Goal: Task Accomplishment & Management: Complete application form

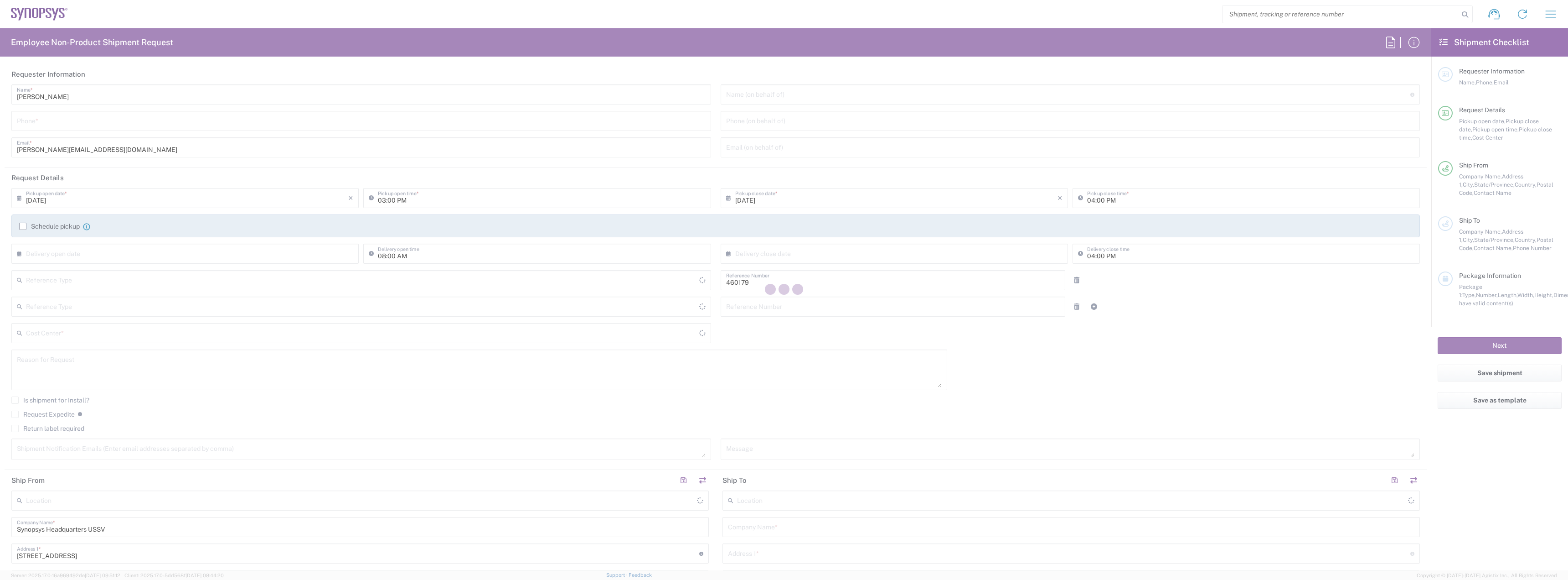
type input "Department"
type input "US01, SG, MSIP1, AE 460179"
type input "[US_STATE]"
type input "[GEOGRAPHIC_DATA]"
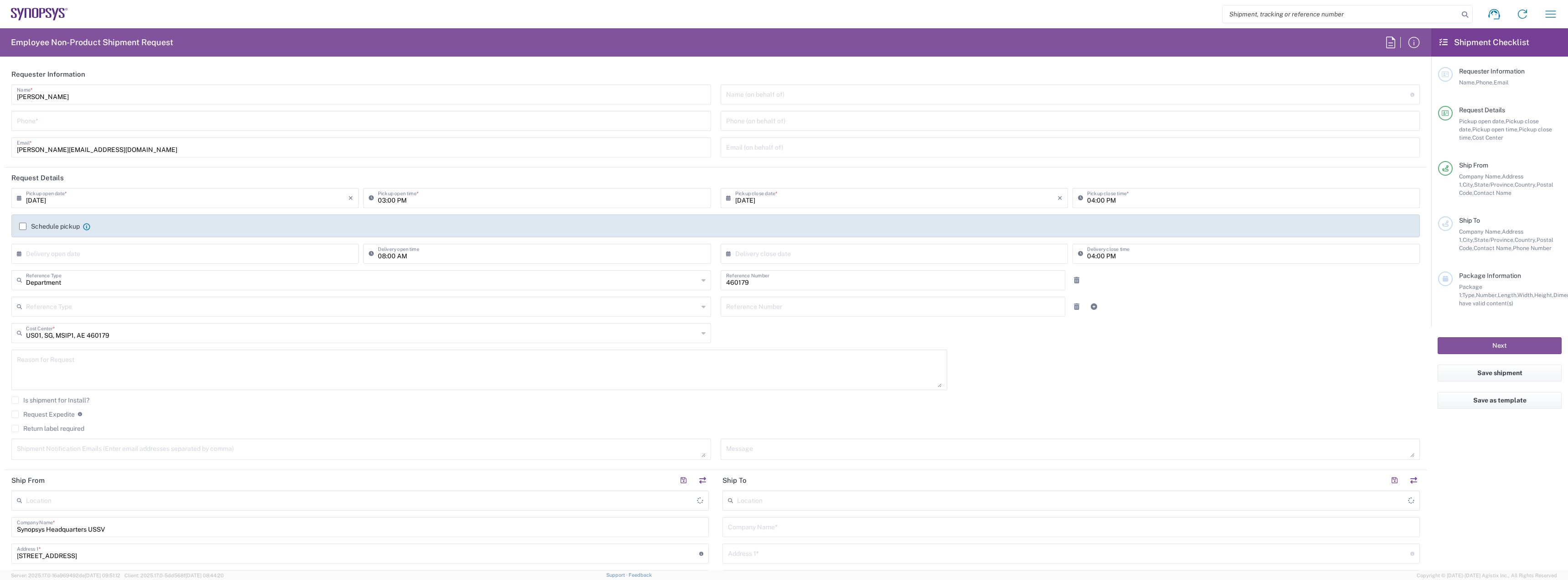
type input "Delivered at Place"
type input "Headquarters USSV"
click at [31, 123] on input "tel" at bounding box center [361, 120] width 688 height 16
type input "5855328242"
click at [782, 96] on input "text" at bounding box center [1069, 94] width 685 height 16
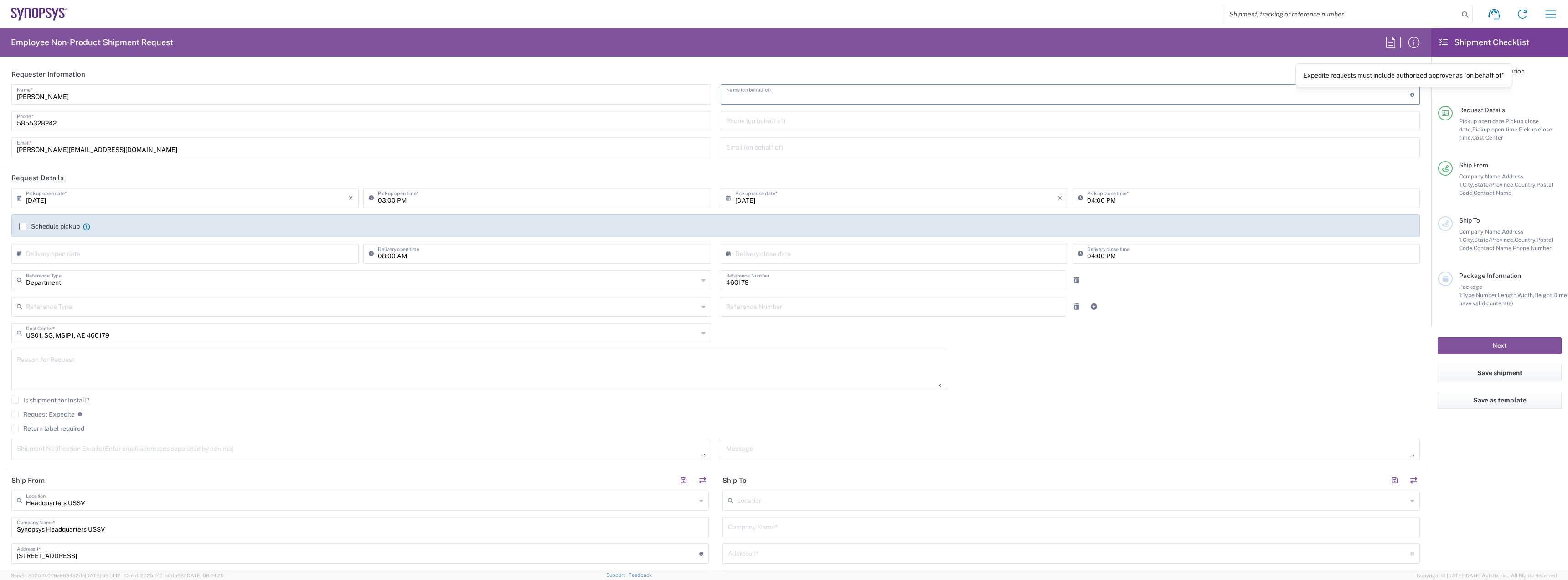
click at [1410, 96] on icon at bounding box center [1412, 94] width 4 height 4
click at [741, 121] on input "tel" at bounding box center [1071, 120] width 688 height 16
click at [1383, 92] on input "text" at bounding box center [1069, 94] width 685 height 16
click at [726, 195] on icon at bounding box center [731, 198] width 9 height 15
click at [247, 252] on input "text" at bounding box center [187, 253] width 322 height 16
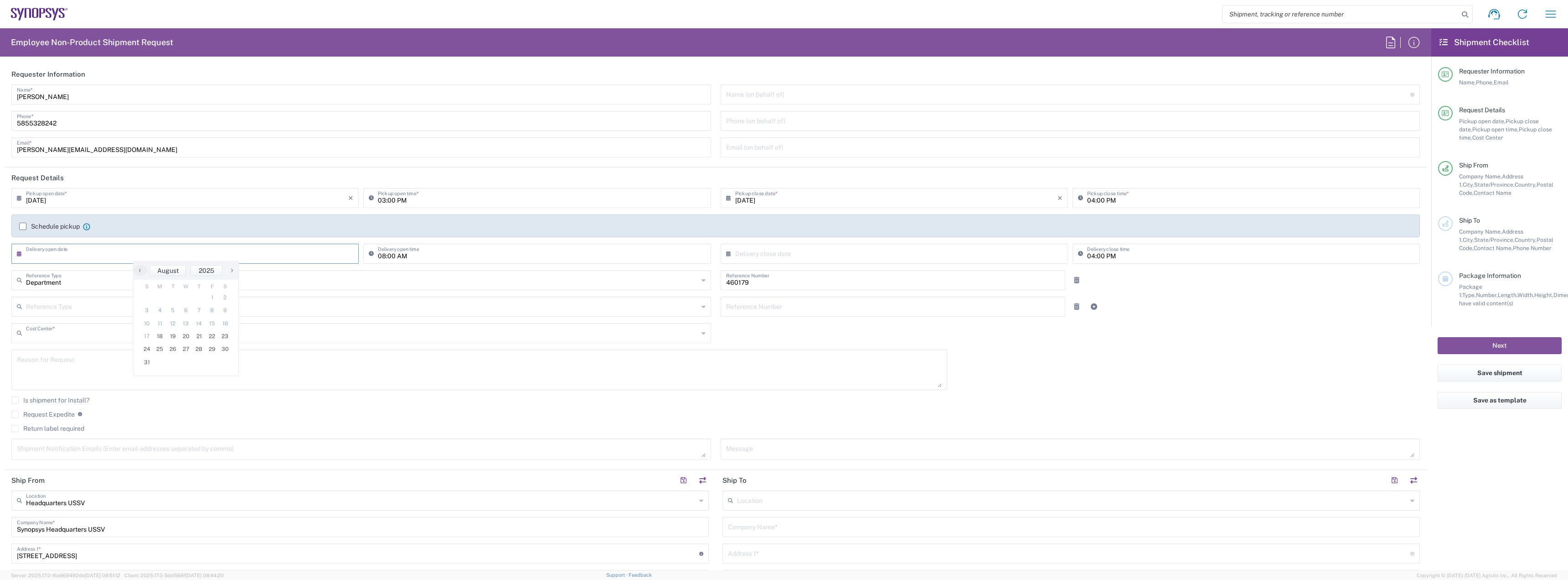
click at [121, 336] on input "text" at bounding box center [362, 332] width 672 height 16
type input "460179"
click at [59, 350] on span "US01, SG, MSIP1, AE 460179" at bounding box center [359, 353] width 694 height 14
click at [126, 335] on input "text" at bounding box center [362, 332] width 672 height 16
type input "460179"
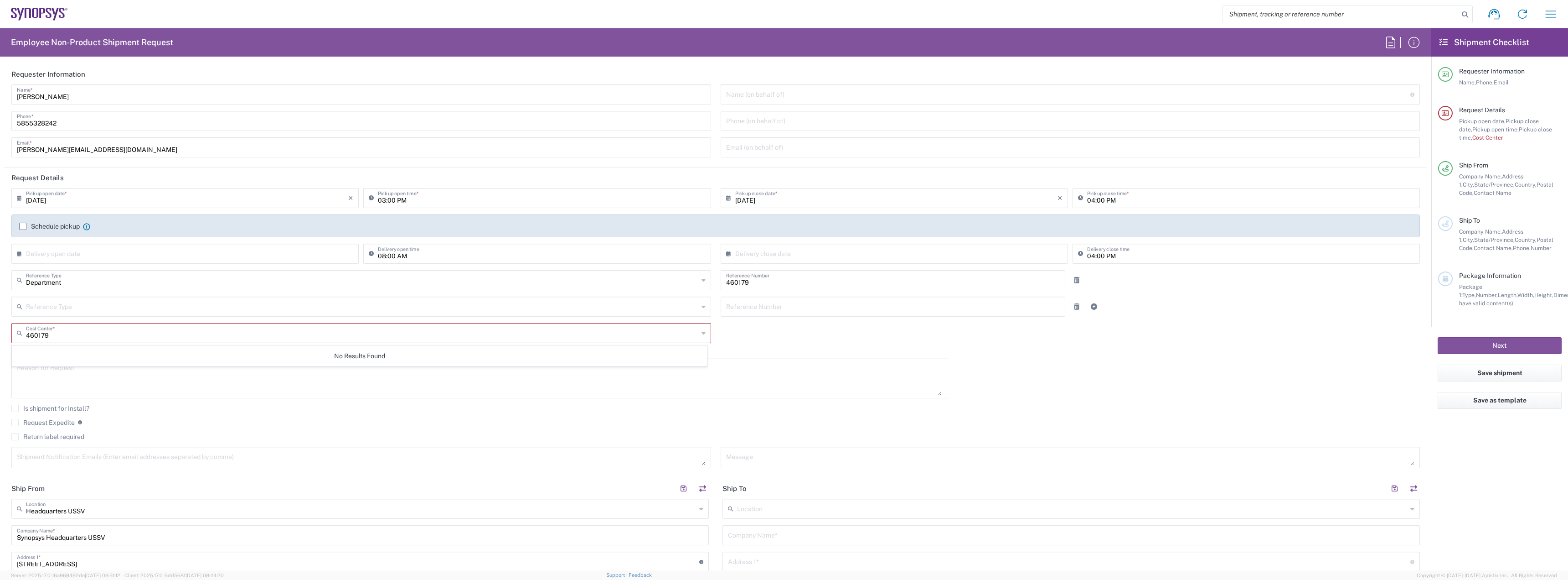
click at [162, 402] on div "Reason for Request" at bounding box center [480, 380] width 946 height 47
click at [126, 298] on div "Reference Type" at bounding box center [361, 306] width 699 height 20
click at [772, 346] on div "08/18/2025 × Pickup open date * Cancel Apply 03:00 PM Pickup open time * 08/18/…" at bounding box center [716, 331] width 1418 height 286
click at [64, 339] on input "text" at bounding box center [362, 332] width 672 height 16
type input "s"
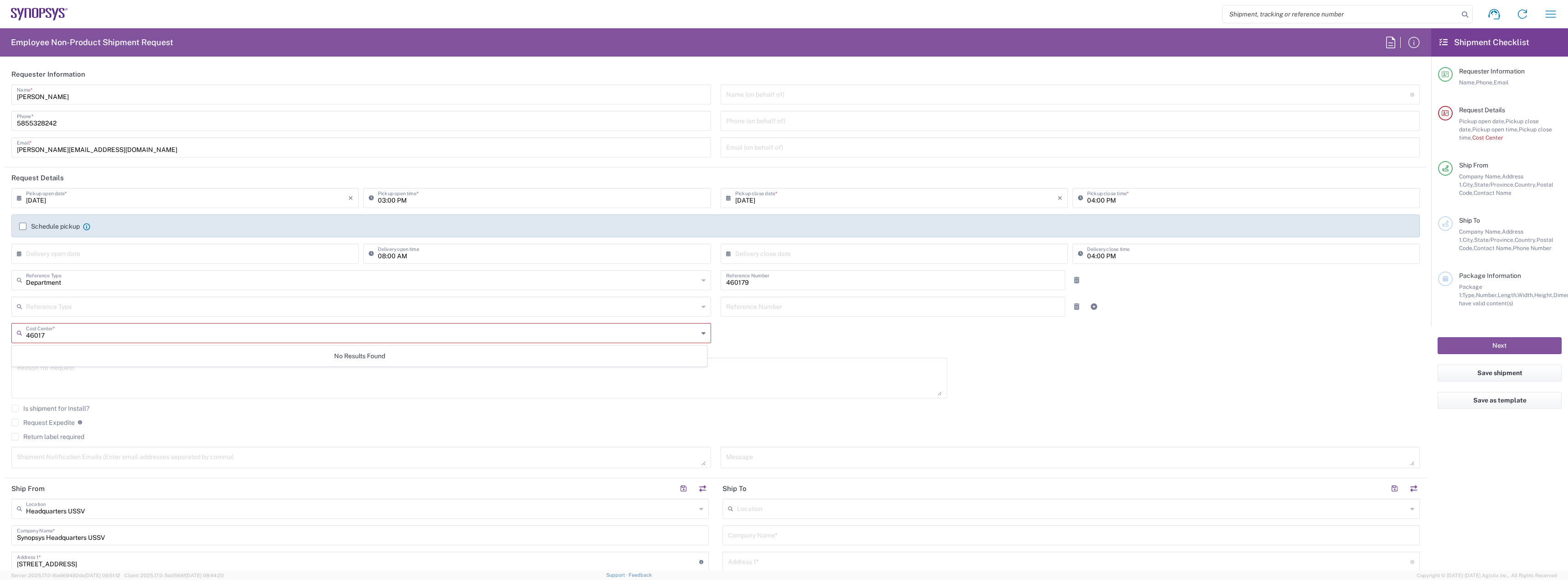
type input "460179"
drag, startPoint x: 58, startPoint y: 331, endPoint x: 0, endPoint y: 330, distance: 58.0
click at [0, 330] on form "Requester Information Gopika Nair Name * 5855328242 Phone * gopika@synopsys.com…" at bounding box center [715, 317] width 1431 height 506
paste input "gift for newborn"
type input "g"
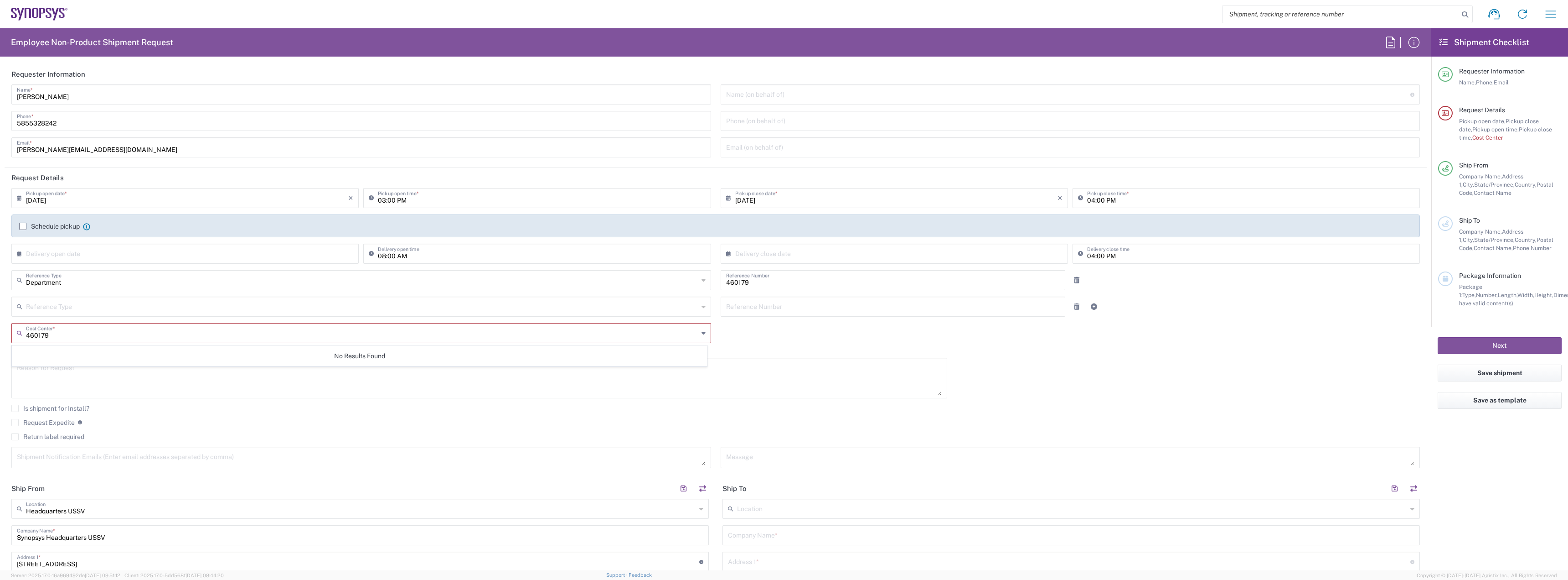
type input "460179"
click at [414, 335] on input "460179" at bounding box center [362, 332] width 672 height 16
click at [701, 330] on icon at bounding box center [703, 333] width 4 height 15
click at [701, 332] on icon at bounding box center [703, 333] width 4 height 15
click at [701, 332] on icon at bounding box center [703, 333] width 4 height 15
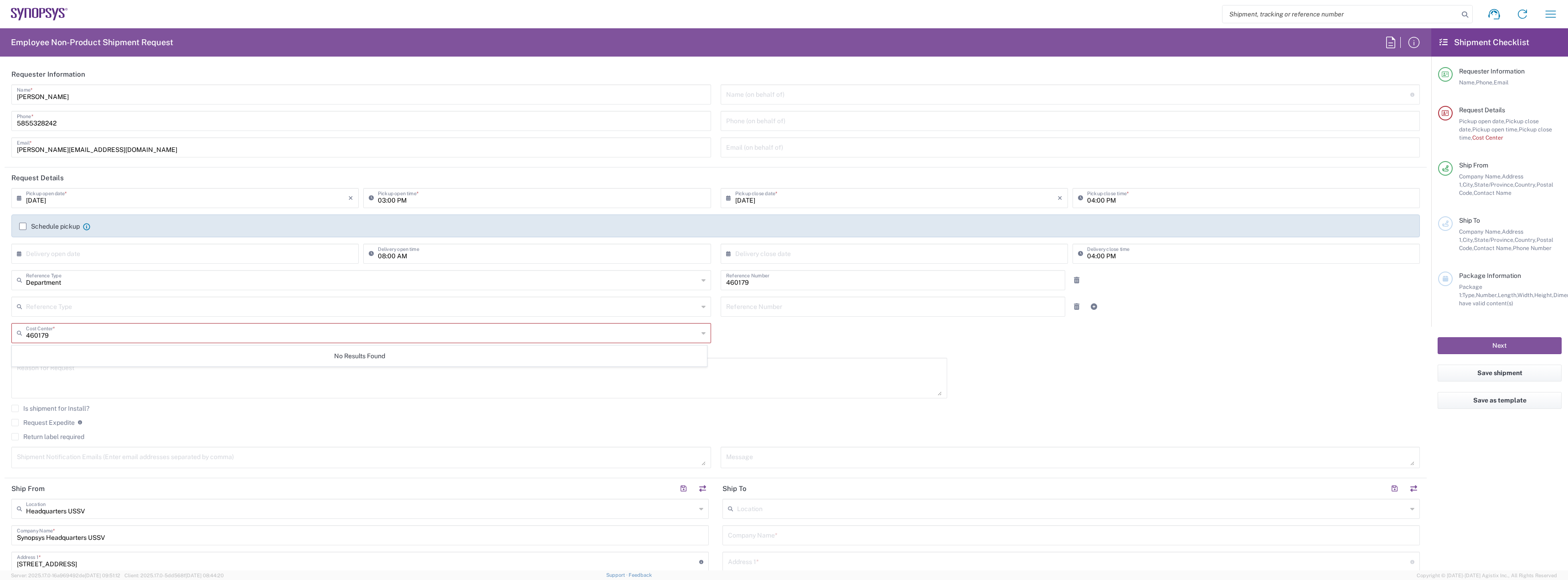
click at [701, 332] on icon at bounding box center [703, 333] width 4 height 15
click at [506, 350] on div "No Results Found" at bounding box center [359, 355] width 695 height 21
click at [85, 337] on input "460179" at bounding box center [362, 332] width 672 height 16
drag, startPoint x: 12, startPoint y: 337, endPoint x: 0, endPoint y: 337, distance: 12.0
click at [0, 337] on form "Requester Information Gopika Nair Name * 5855328242 Phone * gopika@synopsys.com…" at bounding box center [715, 317] width 1431 height 506
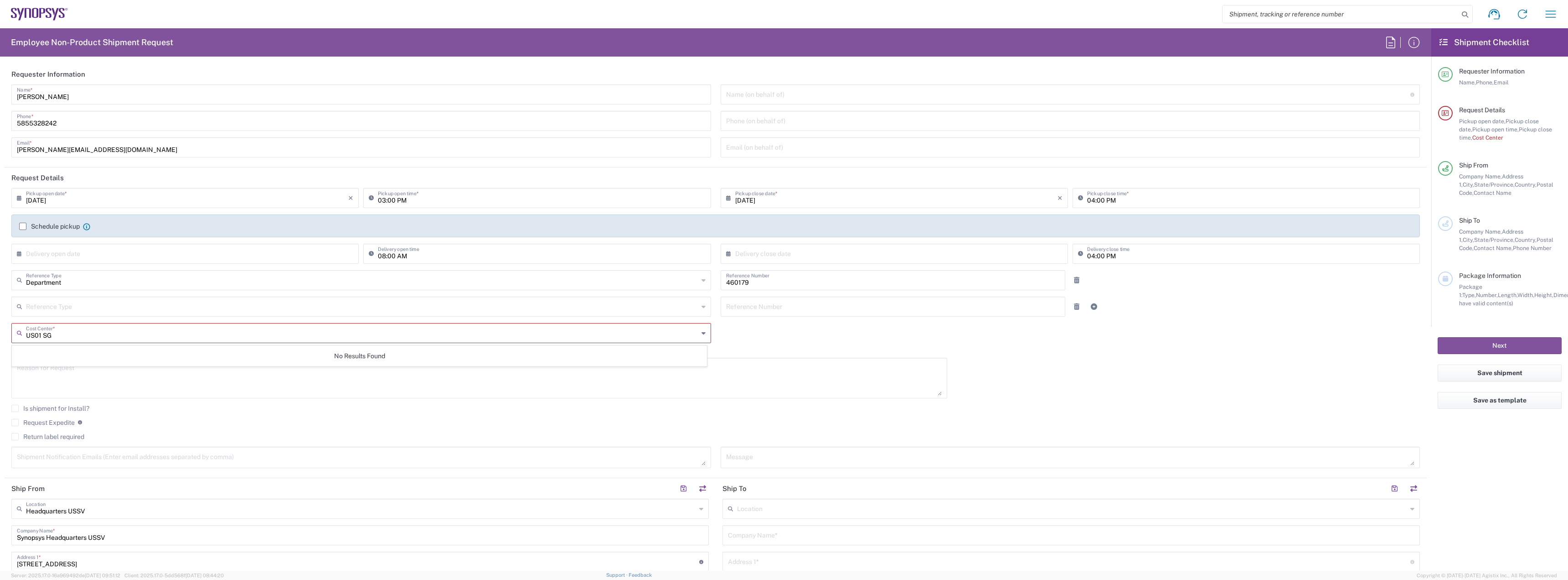
paste input "gift for newborn"
drag, startPoint x: 89, startPoint y: 334, endPoint x: 53, endPoint y: 331, distance: 36.1
click at [53, 331] on input "US01 SG 460179" at bounding box center [362, 332] width 672 height 16
click at [87, 339] on input "US01 SG 460179" at bounding box center [362, 332] width 672 height 16
click at [697, 334] on div "US01 SG 460179 Cost Center *" at bounding box center [361, 332] width 699 height 20
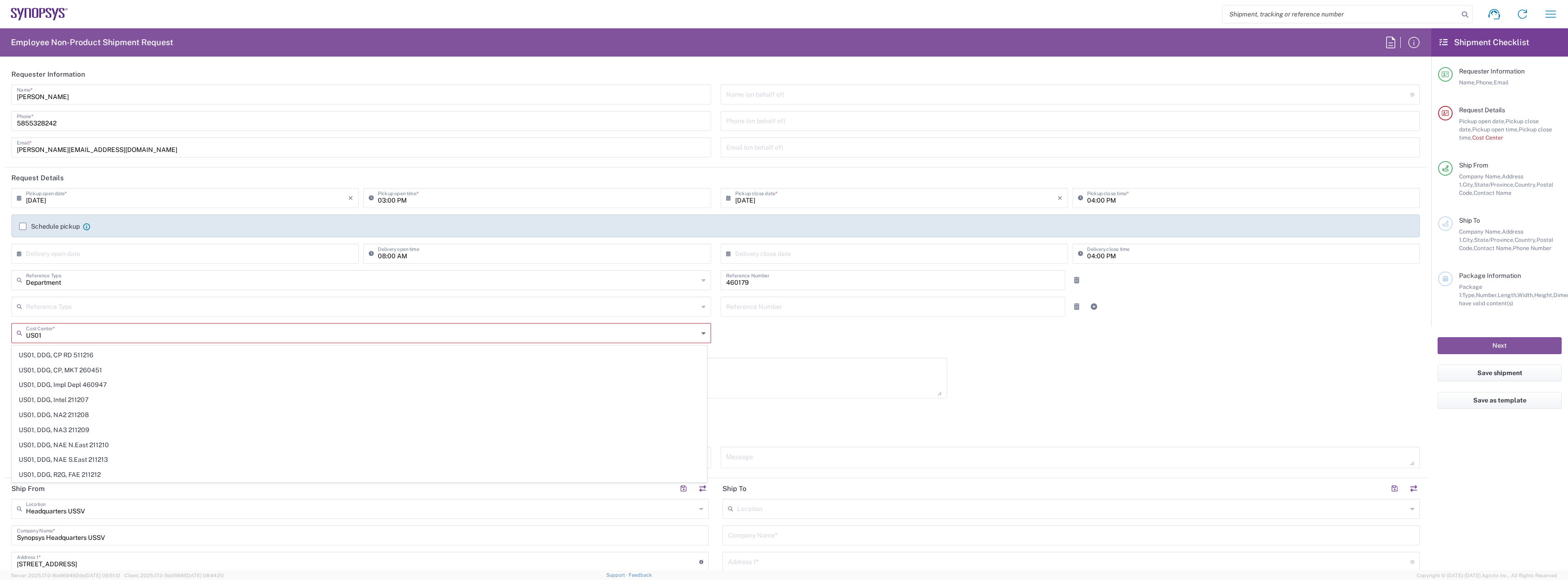
scroll to position [3080, 0]
type input "US01"
click at [953, 420] on agx-checkbox-control "Request Expedite If expedite is checked you will be unable to rate and book thi…" at bounding box center [715, 422] width 1408 height 8
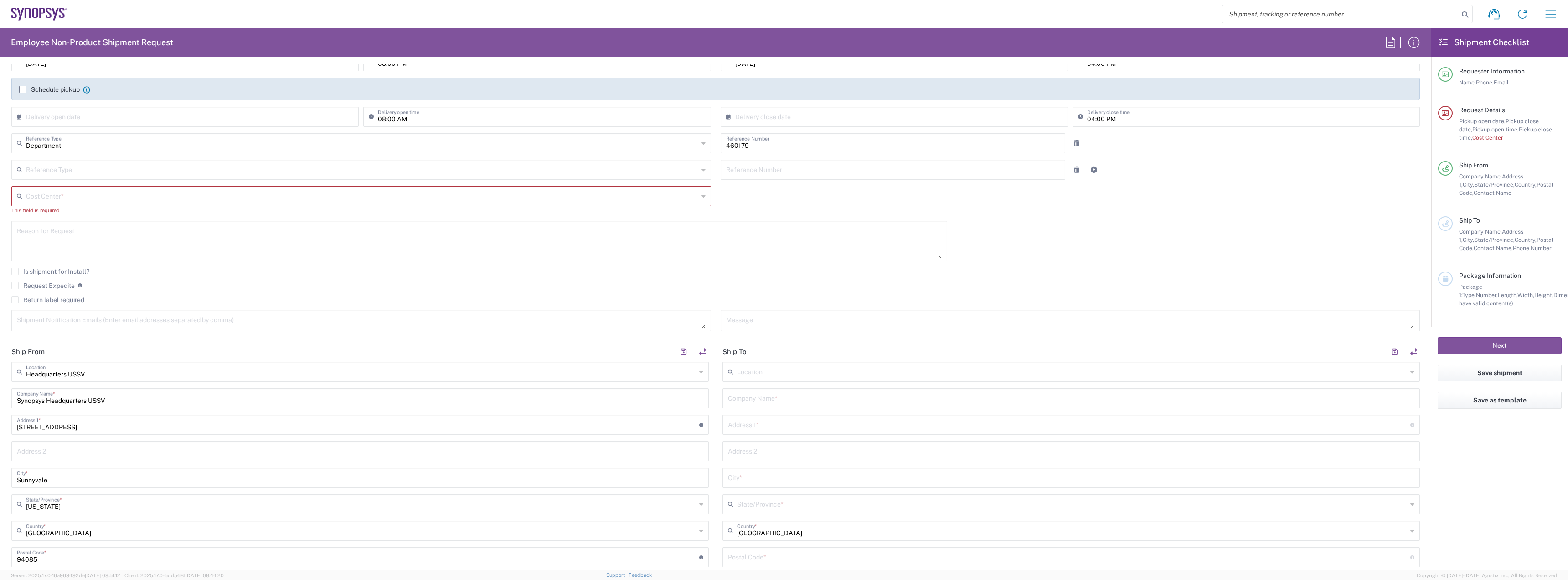
scroll to position [320, 0]
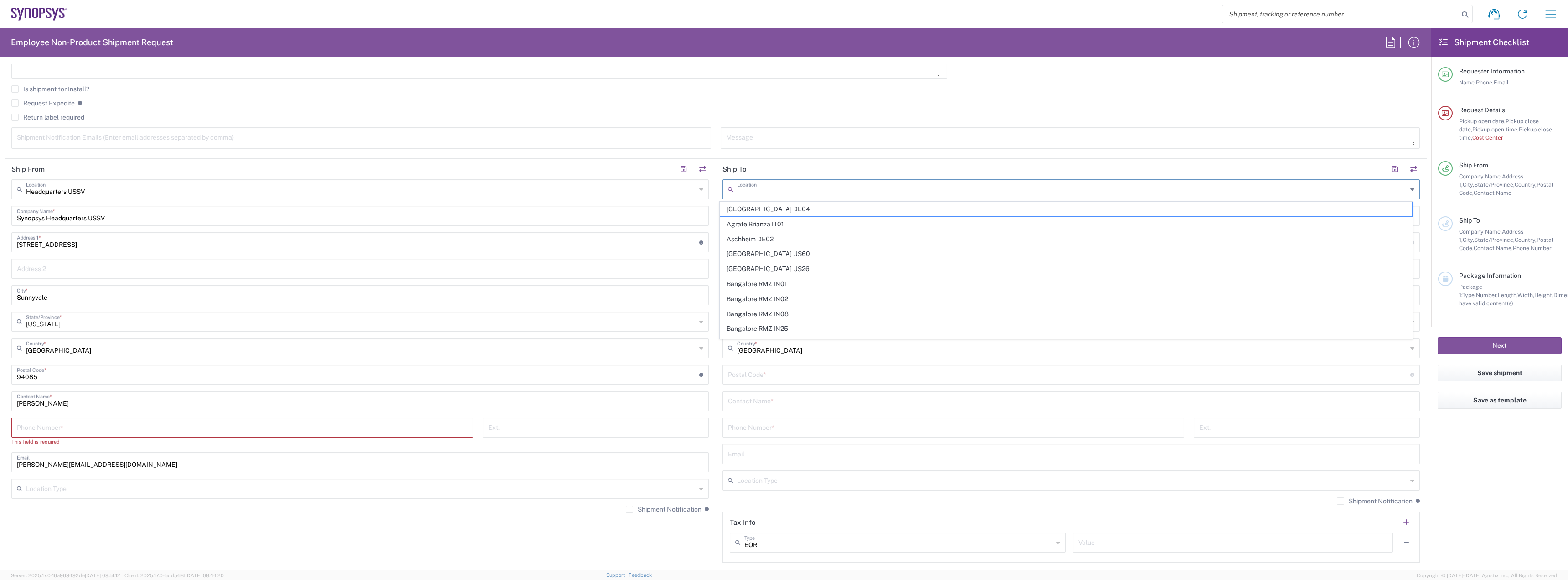
click at [746, 187] on input "text" at bounding box center [1072, 189] width 670 height 16
